Goal: Task Accomplishment & Management: Complete application form

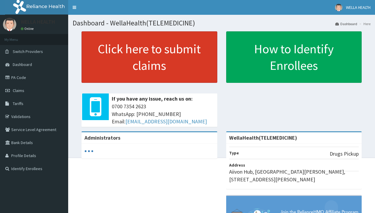
click at [149, 57] on link "Click here to submit claims" at bounding box center [149, 57] width 136 height 52
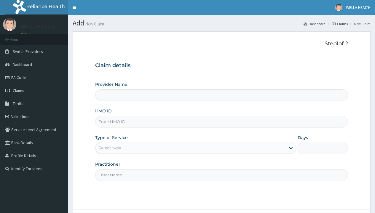
type input "WellaHealth(TELEMEDICINE)"
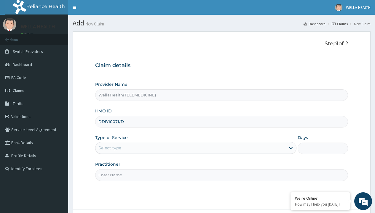
type input "DDF/10071/D"
type input "WellaHealth"
click at [110, 148] on div "Select type" at bounding box center [109, 148] width 23 height 6
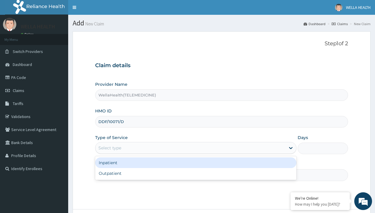
click at [195, 174] on div "Outpatient" at bounding box center [195, 173] width 201 height 11
type input "1"
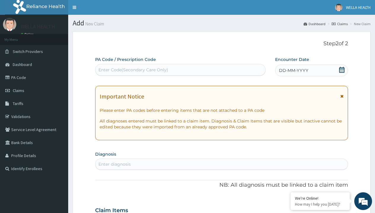
scroll to position [49, 0]
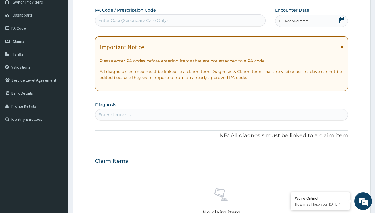
click at [293, 21] on span "DD-MM-YYYY" at bounding box center [293, 21] width 29 height 6
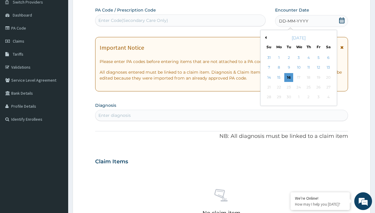
click at [265, 38] on button "Previous Month" at bounding box center [264, 37] width 3 height 3
click at [288, 77] on div "12" at bounding box center [288, 77] width 9 height 9
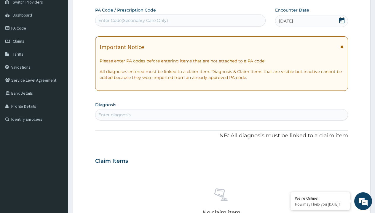
click at [133, 20] on div "Enter Code(Secondary Care Only)" at bounding box center [133, 20] width 70 height 6
type input "PR/918E4E87"
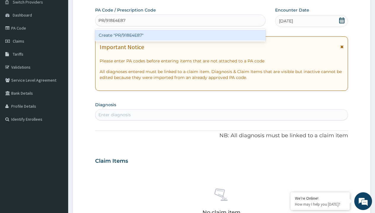
click at [180, 35] on div "Create "PR/918E4E87"" at bounding box center [180, 35] width 170 height 11
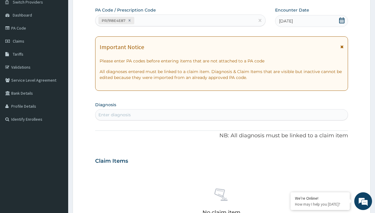
click at [114, 115] on div "Enter diagnosis" at bounding box center [114, 115] width 32 height 6
type input "prescription collected"
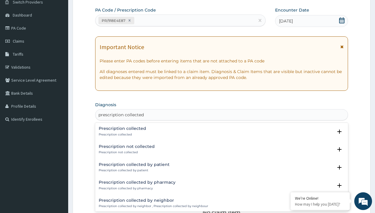
click at [121, 134] on p "Prescription collected" at bounding box center [122, 135] width 47 height 4
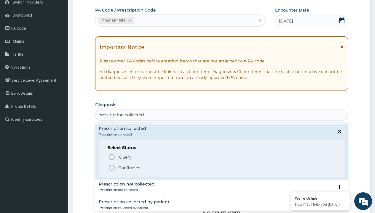
click at [129, 168] on p "Confirmed" at bounding box center [129, 168] width 22 height 6
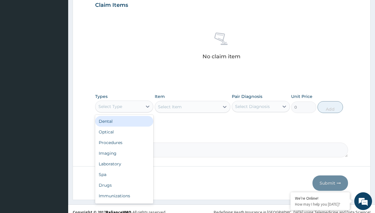
type input "procedures"
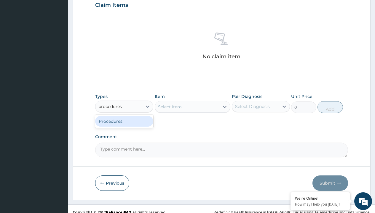
click at [124, 121] on div "Procedures" at bounding box center [124, 121] width 58 height 11
click at [169, 107] on div "Select Item" at bounding box center [170, 107] width 24 height 6
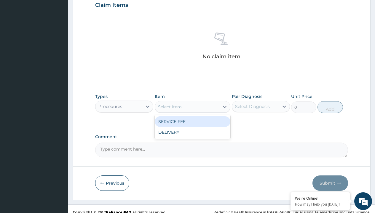
type input "service fee"
click at [192, 121] on div "SERVICE FEE" at bounding box center [193, 121] width 76 height 11
type input "100"
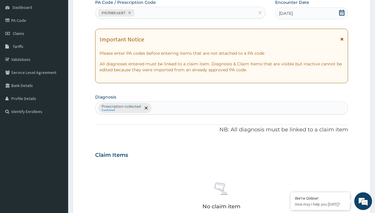
type input "prescription collected"
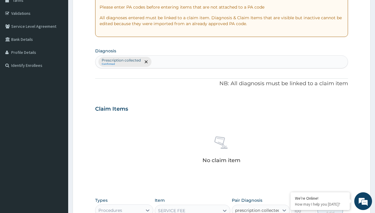
checkbox input "true"
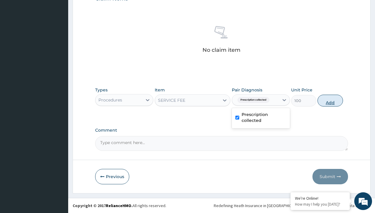
click at [330, 100] on button "Add" at bounding box center [329, 101] width 25 height 12
type input "0"
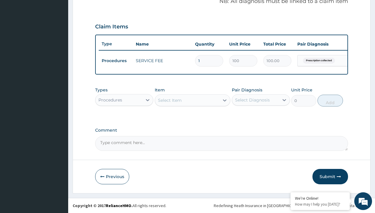
click at [110, 100] on div "Procedures" at bounding box center [110, 100] width 24 height 6
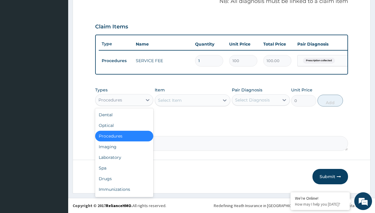
type input "drugs"
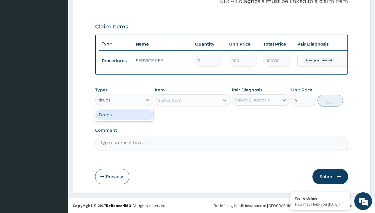
click at [124, 115] on div "Drugs" at bounding box center [124, 115] width 58 height 11
click at [169, 100] on div "Select Item" at bounding box center [193, 100] width 76 height 12
type input "artemether + lumefantrine 20/120 lumartem x24"
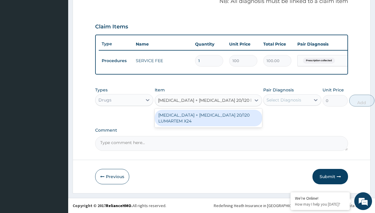
click at [208, 118] on div "ARTEMETHER + LUMEFANTRINE 20/120 LUMARTEM X24" at bounding box center [208, 118] width 107 height 17
type input "121.9000015258789"
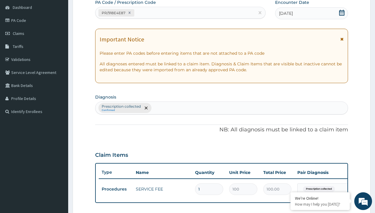
type input "prescription collected"
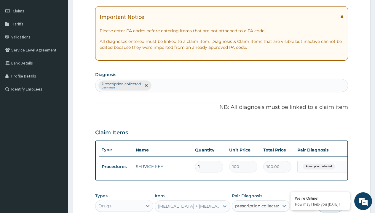
checkbox input "true"
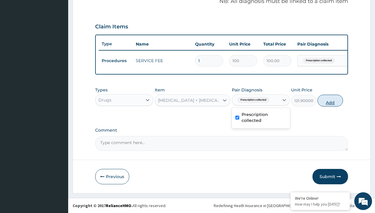
click at [330, 100] on button "Add" at bounding box center [329, 101] width 25 height 12
type input "0"
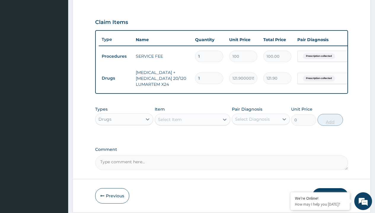
type input "6"
type input "731.40"
type input "6"
click at [116, 78] on td "Drugs" at bounding box center [116, 78] width 34 height 11
type input "drugs"
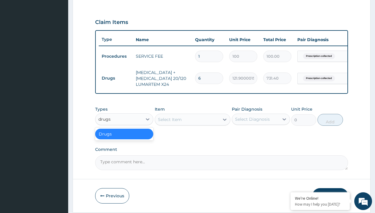
scroll to position [0, 0]
click at [124, 138] on div "Drugs" at bounding box center [124, 134] width 58 height 11
click at [169, 123] on div "Select Item" at bounding box center [170, 120] width 24 height 6
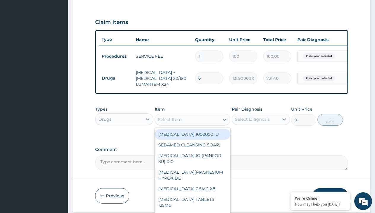
type input "fleming 228 suspension (amoxicillin/clavulanic acid)/bott"
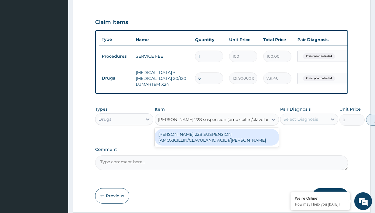
click at [217, 142] on div "FLEMING 228 SUSPENSION (AMOXICILLIN/CLAVULANIC ACID)/BOTT" at bounding box center [217, 137] width 124 height 17
type input "6700"
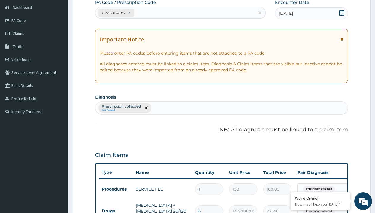
type input "prescription collected"
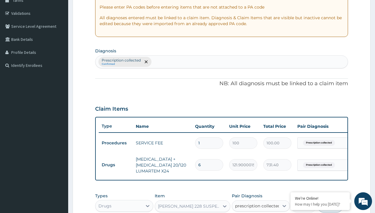
checkbox input "true"
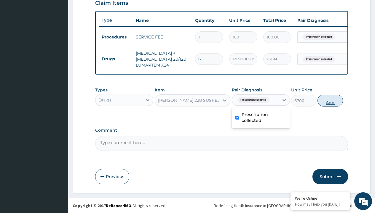
click at [330, 100] on button "Add" at bounding box center [329, 101] width 25 height 12
type input "0"
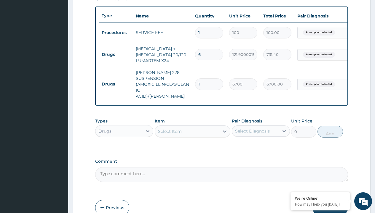
click at [116, 55] on td "Drugs" at bounding box center [116, 54] width 34 height 11
type input "drugs"
click at [124, 144] on div "Drugs" at bounding box center [124, 146] width 58 height 11
click at [169, 130] on div "Select Item" at bounding box center [170, 132] width 24 height 6
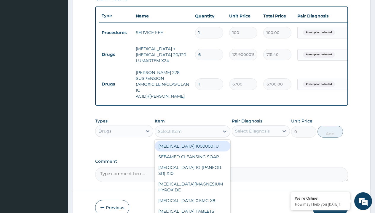
type input "paracetamol syrup avipol/bott"
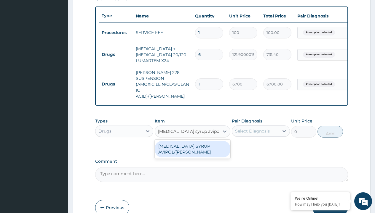
click at [192, 148] on div "PARACETAMOL SYRUP AVIPOL/BOTT" at bounding box center [193, 149] width 76 height 17
type input "1500"
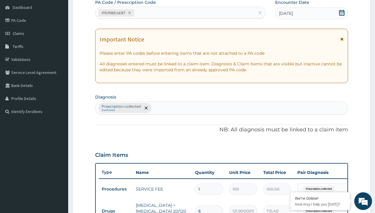
type input "prescription collected"
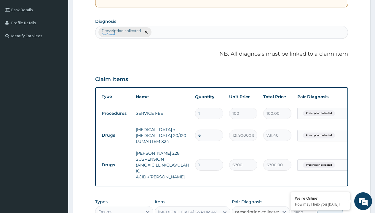
checkbox input "true"
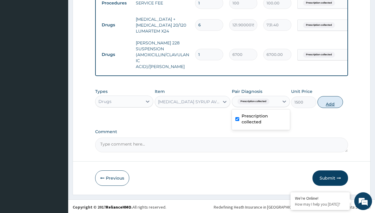
click at [330, 100] on button "Add" at bounding box center [329, 102] width 25 height 12
type input "0"
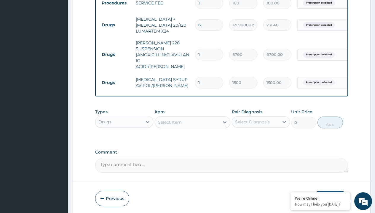
click at [116, 25] on td "Drugs" at bounding box center [116, 25] width 34 height 11
type input "drugs"
click at [124, 135] on div "Drugs" at bounding box center [124, 137] width 58 height 11
click at [169, 121] on div "Select Item" at bounding box center [170, 122] width 24 height 6
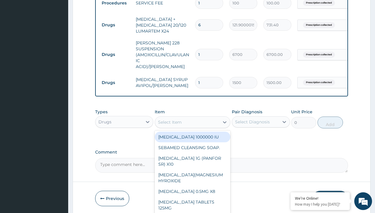
type input "cetirizine syrup"
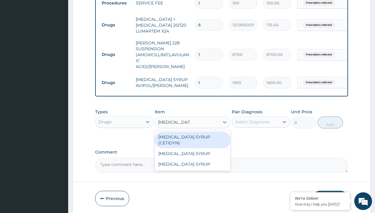
click at [192, 135] on div "CETIRIZINE SYRUP (CETIDYN)" at bounding box center [193, 140] width 76 height 17
type input "2200"
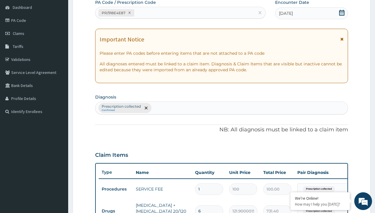
type input "prescription collected"
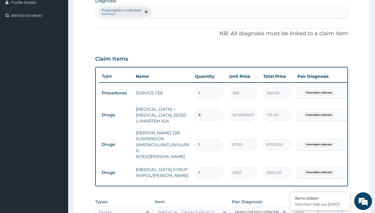
checkbox input "true"
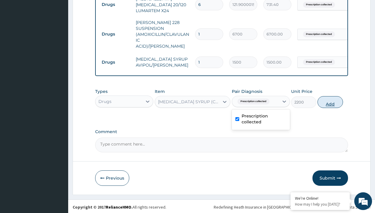
click at [330, 100] on button "Add" at bounding box center [329, 102] width 25 height 12
type input "0"
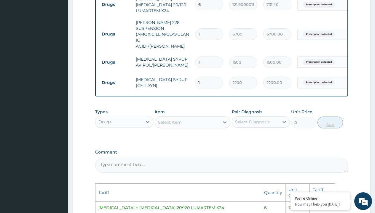
scroll to position [397, 0]
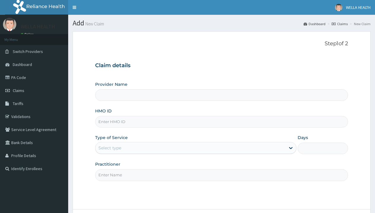
type input "WellaHealth(TELEMEDICINE)"
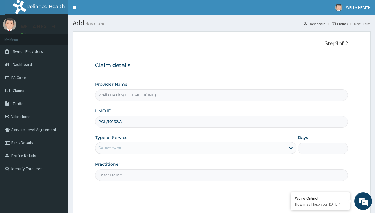
type input "PGL/10162/A"
type input "WellaHealth"
click at [110, 148] on div "Select type" at bounding box center [109, 148] width 23 height 6
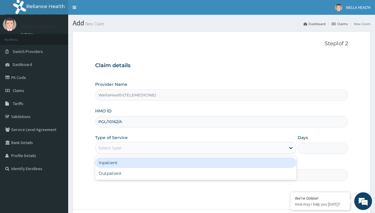
click at [195, 174] on div "Outpatient" at bounding box center [195, 173] width 201 height 11
type input "1"
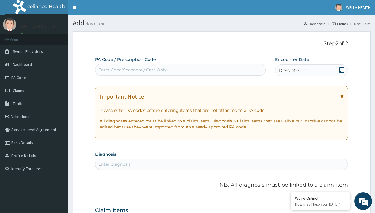
scroll to position [49, 0]
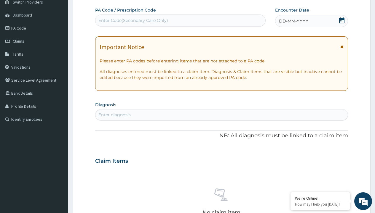
click at [293, 21] on span "DD-MM-YYYY" at bounding box center [293, 21] width 29 height 6
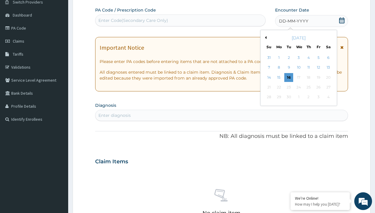
click at [265, 38] on button "Previous Month" at bounding box center [264, 37] width 3 height 3
click at [288, 77] on div "12" at bounding box center [288, 77] width 9 height 9
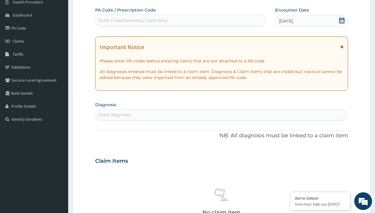
click at [133, 20] on div "Enter Code(Secondary Care Only)" at bounding box center [133, 20] width 70 height 6
type input "PR/A1482E20"
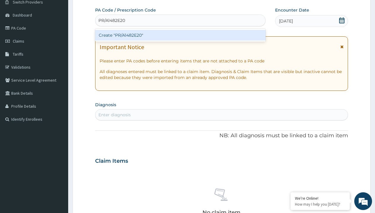
click at [180, 35] on div "Create "PR/A1482E20"" at bounding box center [180, 35] width 170 height 11
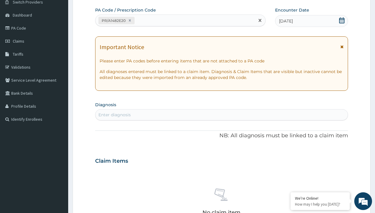
click at [114, 115] on div "Enter diagnosis" at bounding box center [114, 115] width 32 height 6
type input "prescription collected"
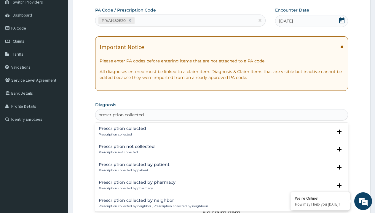
click at [121, 134] on p "Prescription collected" at bounding box center [122, 135] width 47 height 4
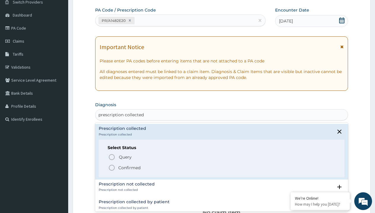
click at [129, 168] on p "Confirmed" at bounding box center [129, 168] width 22 height 6
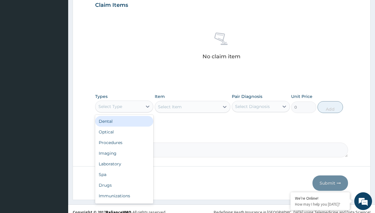
type input "procedures"
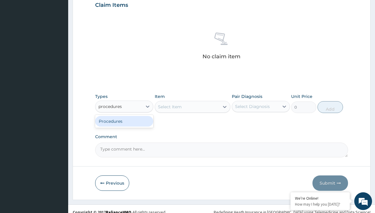
scroll to position [0, 0]
click at [124, 121] on div "Procedures" at bounding box center [124, 121] width 58 height 11
click at [169, 107] on div "Select Item" at bounding box center [170, 107] width 24 height 6
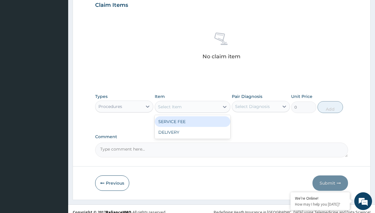
type input "service fee"
click at [192, 121] on div "SERVICE FEE" at bounding box center [193, 121] width 76 height 11
type input "100"
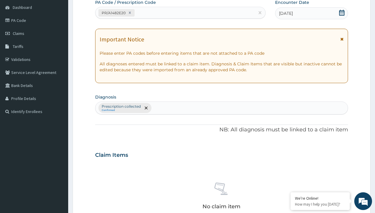
type input "prescription collected"
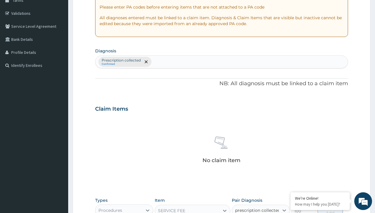
scroll to position [0, 0]
checkbox input "true"
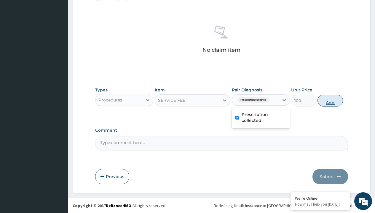
click at [330, 100] on button "Add" at bounding box center [329, 101] width 25 height 12
type input "0"
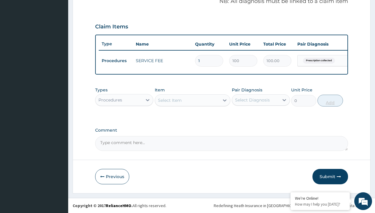
scroll to position [190, 0]
click at [110, 100] on div "Procedures" at bounding box center [110, 100] width 24 height 6
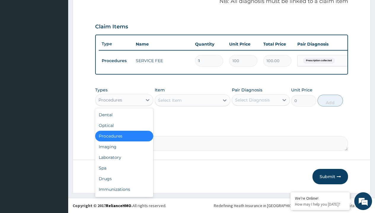
type input "drugs"
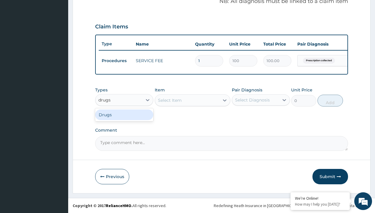
click at [124, 115] on div "Drugs" at bounding box center [124, 115] width 58 height 11
click at [169, 100] on div "Select Item" at bounding box center [193, 100] width 76 height 12
type input "ciprofloxacin 500mg by 10 ciprogem/pack"
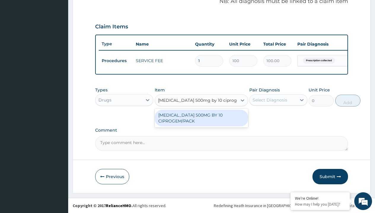
click at [201, 118] on div "CIPROFLOXACIN 500MG BY 10 CIPROGEM/PACK" at bounding box center [201, 118] width 93 height 17
type input "440"
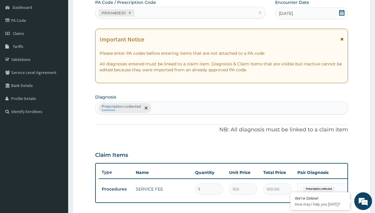
type input "prescription collected"
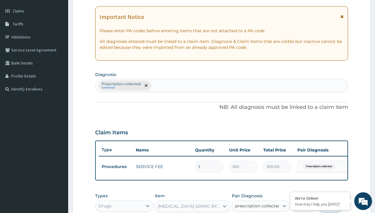
checkbox input "true"
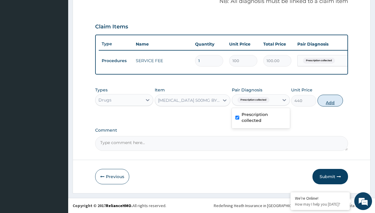
click at [330, 100] on button "Add" at bounding box center [329, 101] width 25 height 12
type input "0"
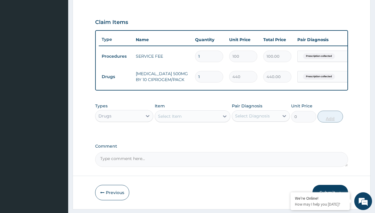
type input "10"
type input "4400.00"
type input "10"
click at [116, 77] on td "Drugs" at bounding box center [116, 76] width 34 height 11
type input "drugs"
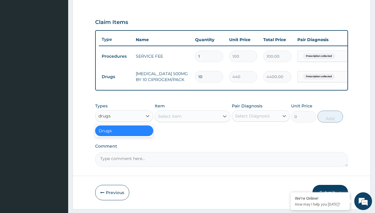
scroll to position [0, 0]
click at [124, 135] on div "Drugs" at bounding box center [124, 131] width 58 height 11
click at [116, 77] on td "Drugs" at bounding box center [116, 76] width 34 height 11
type input "drugs"
click at [124, 135] on div "Drugs" at bounding box center [124, 131] width 58 height 11
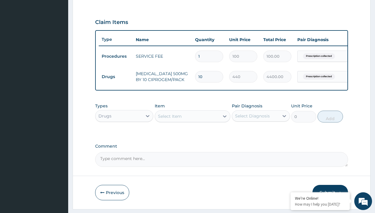
click at [169, 119] on div "Select Item" at bounding box center [170, 116] width 24 height 6
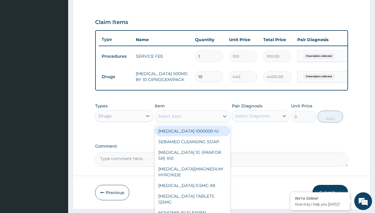
type input "artemether + lumefantrine 80/480 lonart ds/pack"
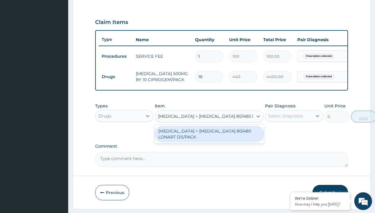
click at [209, 138] on div "ARTEMETHER + LUMEFANTRINE 80/480 LONART DS/PACK" at bounding box center [209, 134] width 109 height 17
type input "665"
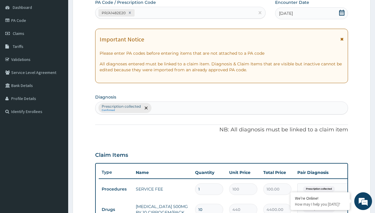
type input "prescription collected"
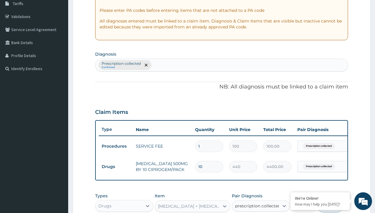
checkbox input "true"
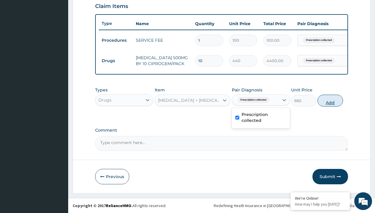
click at [330, 100] on button "Add" at bounding box center [329, 101] width 25 height 12
type input "0"
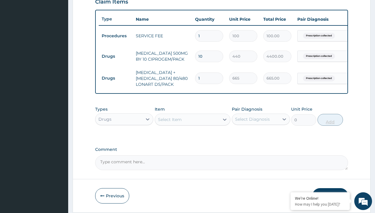
type input "6"
type input "3990.00"
type input "6"
click at [116, 56] on td "Drugs" at bounding box center [116, 56] width 34 height 11
type input "drugs"
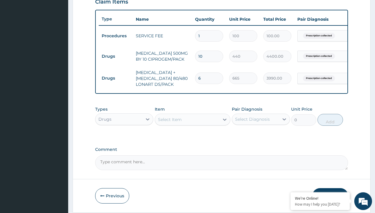
scroll to position [0, 0]
click at [124, 138] on div "Drugs" at bounding box center [124, 134] width 58 height 11
click at [169, 123] on div "Select Item" at bounding box center [170, 120] width 24 height 6
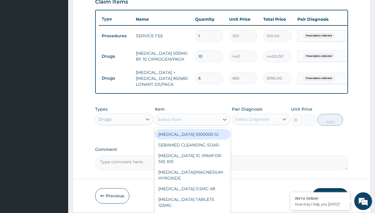
type input "loperamide caps 2mg/sach"
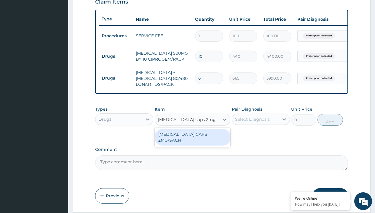
click at [192, 139] on div "LOPERAMIDE CAPS 2MG/SACH" at bounding box center [193, 137] width 76 height 17
type input "420"
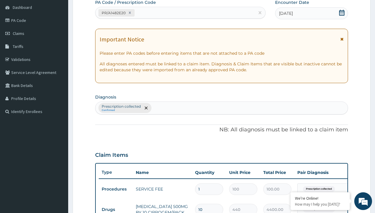
type input "prescription collected"
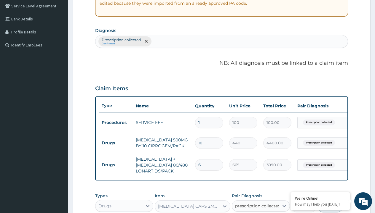
checkbox input "true"
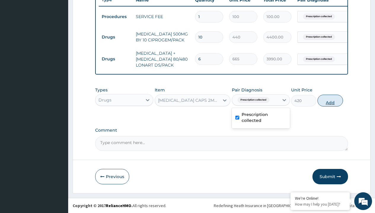
click at [330, 100] on button "Add" at bounding box center [329, 101] width 25 height 12
type input "0"
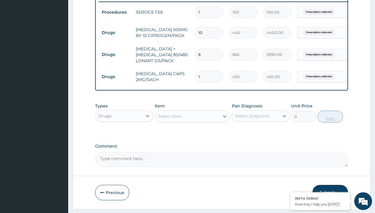
type input "10"
type input "4200.00"
type input "10"
click at [116, 33] on td "Drugs" at bounding box center [116, 32] width 34 height 11
type input "drugs"
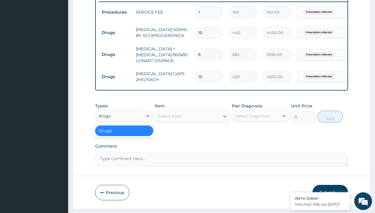
scroll to position [0, 0]
click at [124, 135] on div "Drugs" at bounding box center [124, 131] width 58 height 11
click at [169, 119] on div "Select Item" at bounding box center [170, 116] width 24 height 6
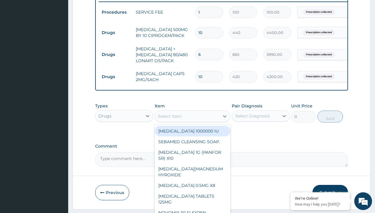
type input "paracetamol 500mg tablet emzor/sach"
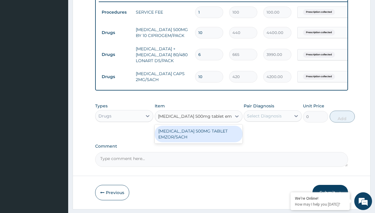
click at [198, 138] on div "PARACETAMOL 500MG TABLET EMZOR/SACH" at bounding box center [199, 134] width 88 height 17
type input "24"
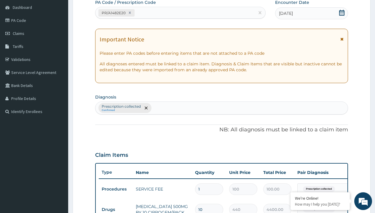
type input "prescription collected"
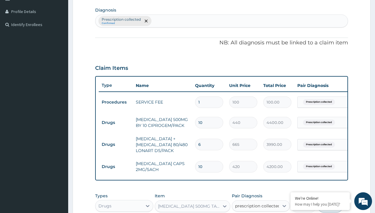
checkbox input "true"
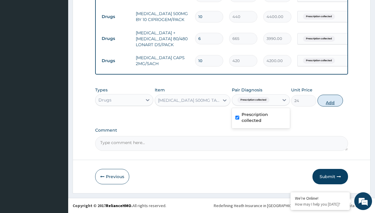
click at [330, 100] on button "Add" at bounding box center [329, 101] width 25 height 12
type input "0"
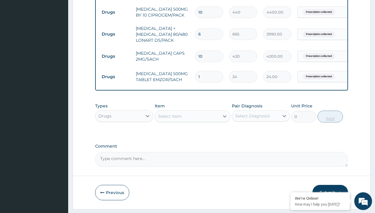
type input "24"
type input "576.00"
type input "24"
click at [116, 12] on td "Drugs" at bounding box center [116, 12] width 34 height 11
type input "drugs"
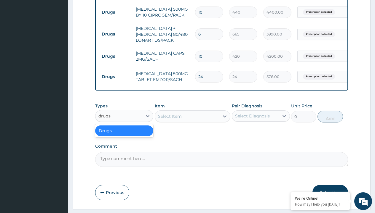
scroll to position [0, 0]
click at [124, 135] on div "Drugs" at bounding box center [124, 131] width 58 height 11
click at [169, 119] on div "Select Item" at bounding box center [170, 116] width 24 height 6
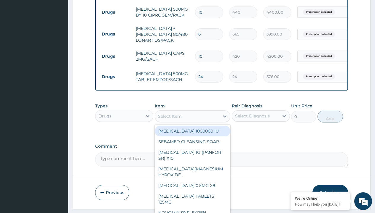
type input "zinc 20mg by 10"
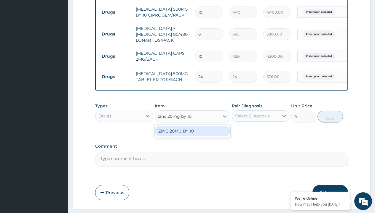
click at [192, 135] on div "ZINC 20MG BY 10" at bounding box center [193, 131] width 76 height 11
type input "15"
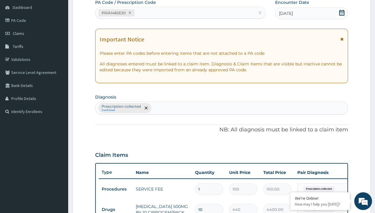
type input "prescription collected"
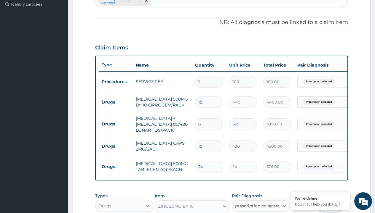
scroll to position [275, 0]
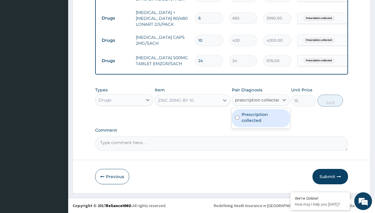
click at [260, 118] on label "Prescription collected" at bounding box center [263, 118] width 45 height 12
checkbox input "true"
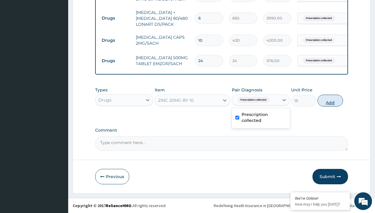
click at [330, 100] on button "Add" at bounding box center [329, 101] width 25 height 12
type input "0"
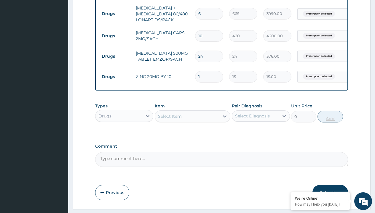
type input "10"
type input "150.00"
type input "10"
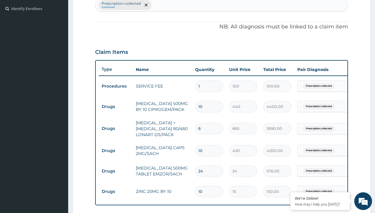
type input "drugs"
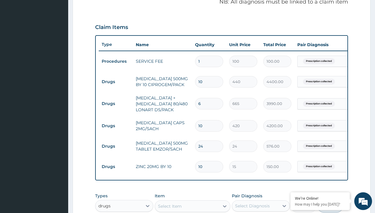
scroll to position [296, 0]
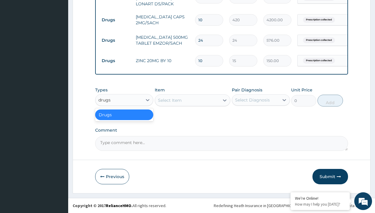
click at [124, 115] on div "Drugs" at bounding box center [124, 115] width 58 height 11
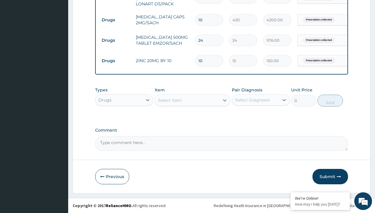
click at [169, 100] on div "Select Item" at bounding box center [170, 100] width 24 height 6
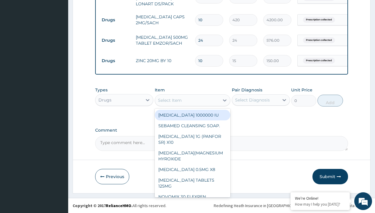
type input "zolat tablet 200mg (albendazole)/pack"
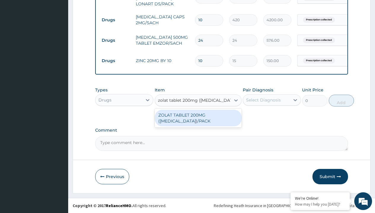
scroll to position [0, 0]
click at [198, 118] on div "ZOLAT TABLET 200MG (ALBENDAZOLE)/PACK" at bounding box center [198, 118] width 87 height 17
type input "439"
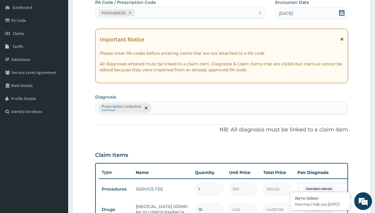
type input "prescription collected"
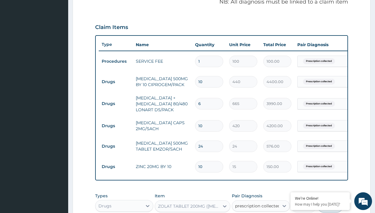
checkbox input "true"
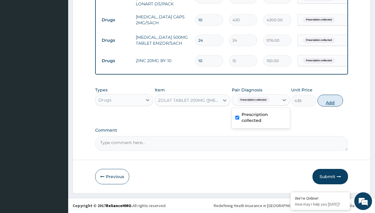
click at [330, 100] on button "Add" at bounding box center [329, 101] width 25 height 12
type input "0"
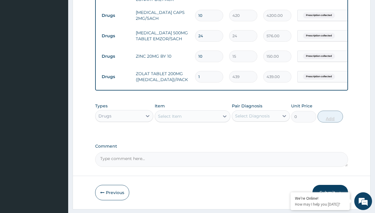
type input "2"
type input "878.00"
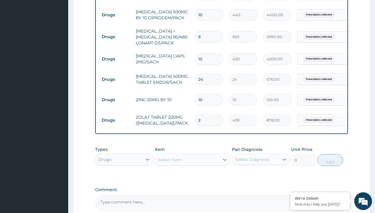
scroll to position [235, 0]
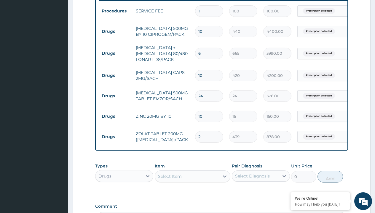
type input "2"
click at [206, 77] on input "10" at bounding box center [209, 76] width 28 height 12
type input "1"
type input "420.00"
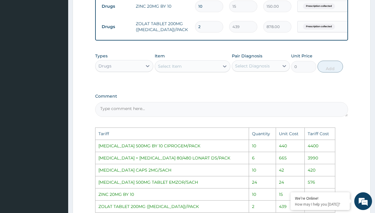
scroll to position [453, 0]
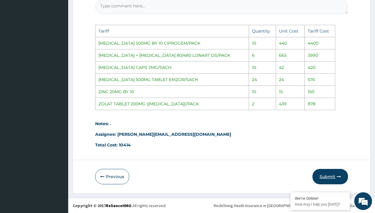
type input "1"
click at [327, 176] on button "Submit" at bounding box center [330, 176] width 36 height 15
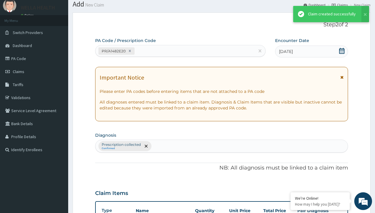
scroll to position [316, 0]
